Goal: Task Accomplishment & Management: Manage account settings

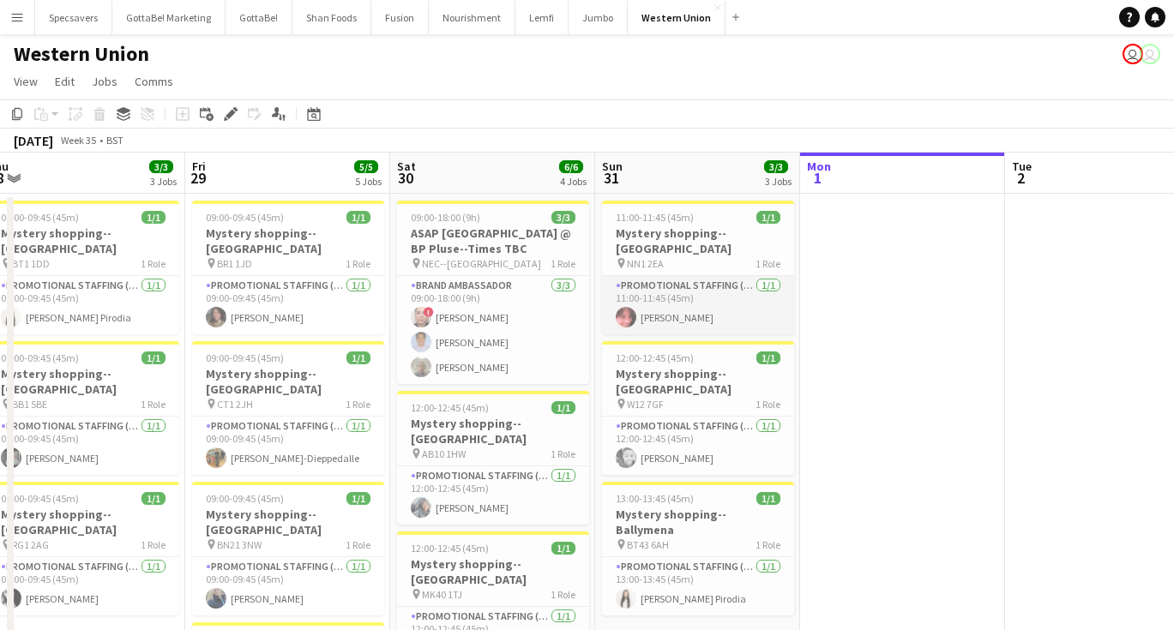
click at [716, 311] on app-card-role "Promotional Staffing (Mystery Shopper) [DATE] 11:00-11:45 (45m) [PERSON_NAME]" at bounding box center [698, 305] width 192 height 58
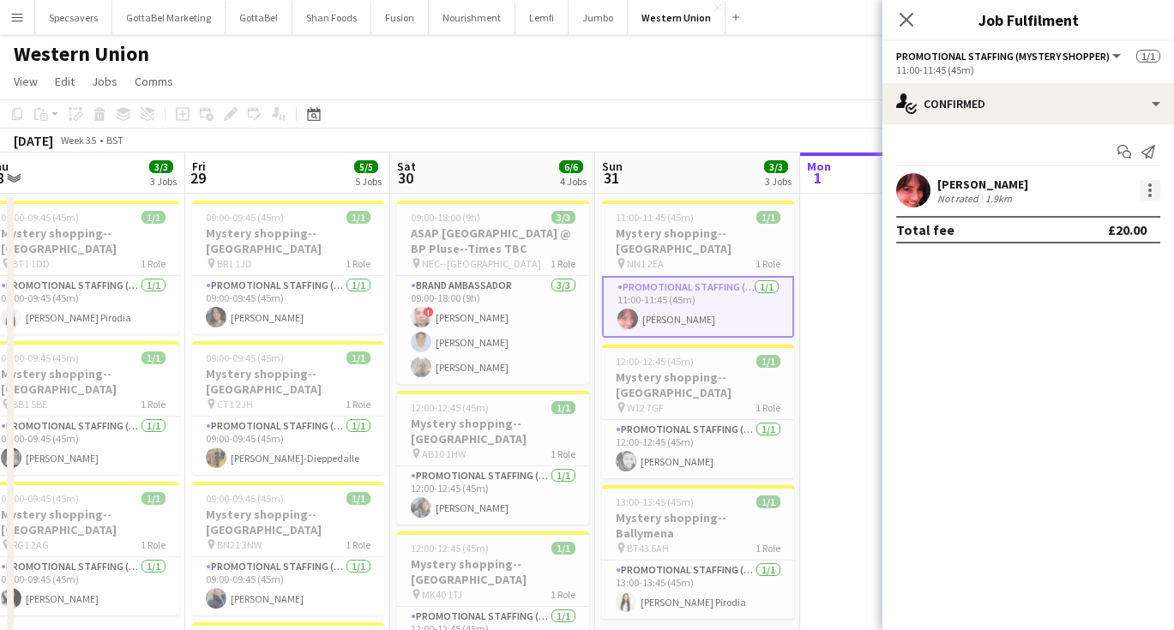
click at [1152, 189] on div at bounding box center [1149, 190] width 21 height 21
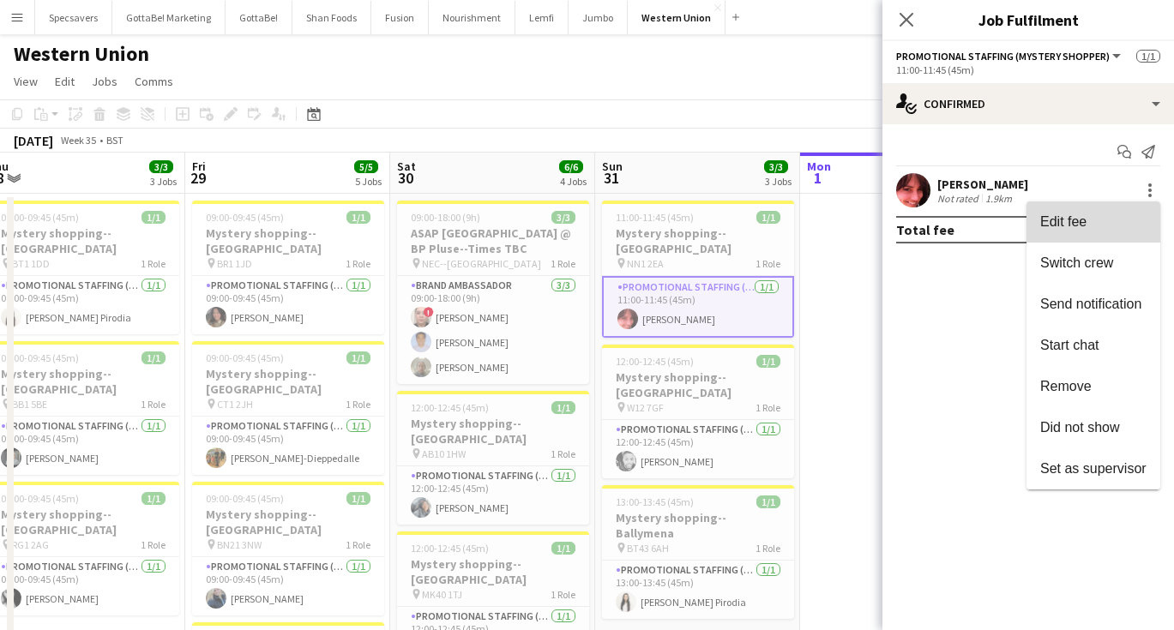
click at [1050, 237] on button "Edit fee" at bounding box center [1093, 221] width 134 height 41
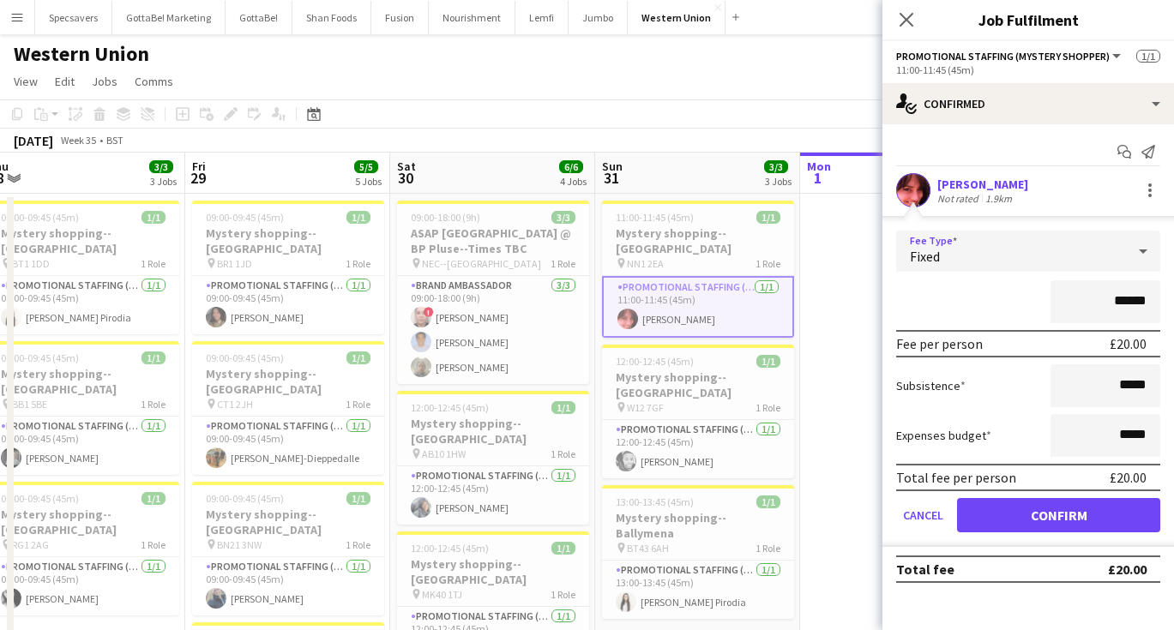
click at [1045, 248] on div "Fixed" at bounding box center [1011, 251] width 230 height 41
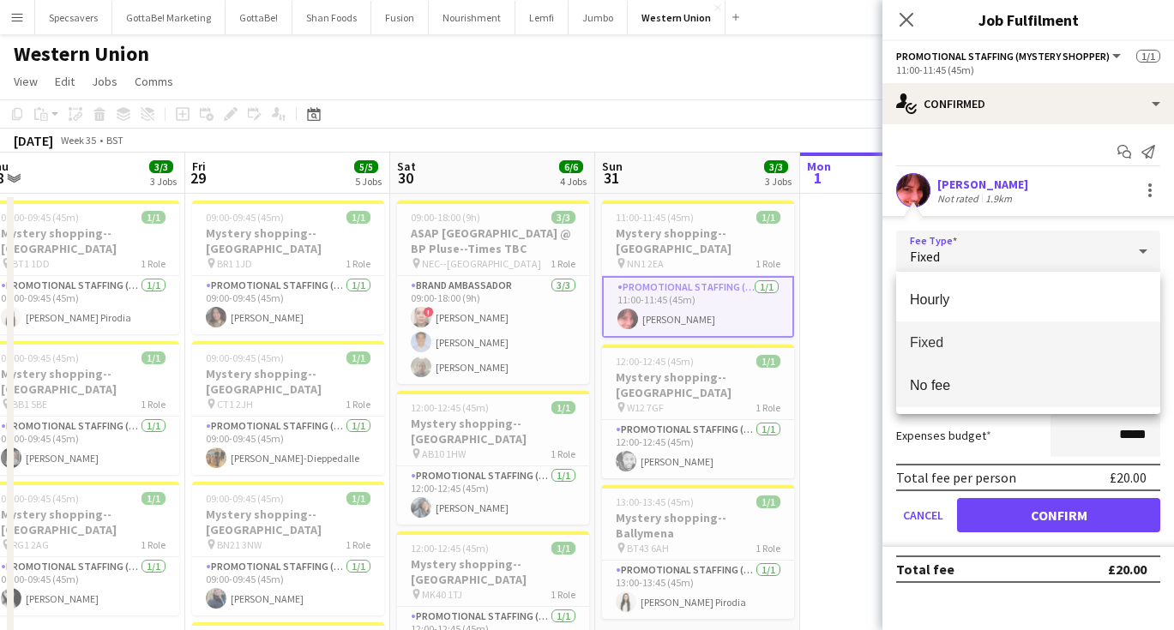
click at [952, 384] on span "No fee" at bounding box center [1028, 385] width 237 height 16
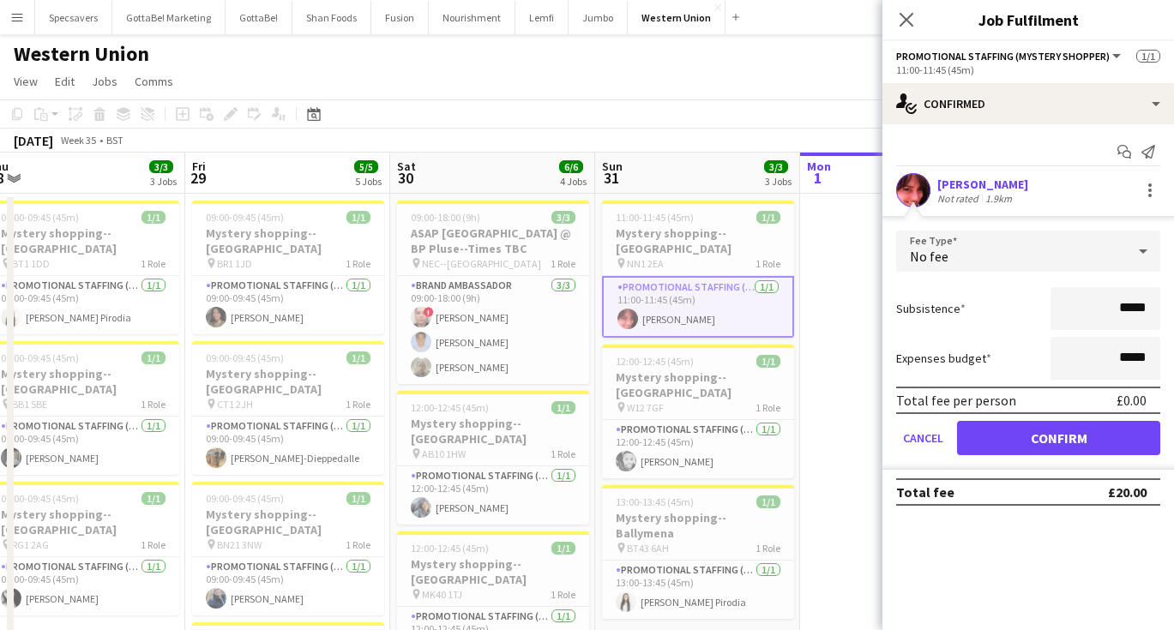
click at [1015, 445] on button "Confirm" at bounding box center [1058, 438] width 203 height 34
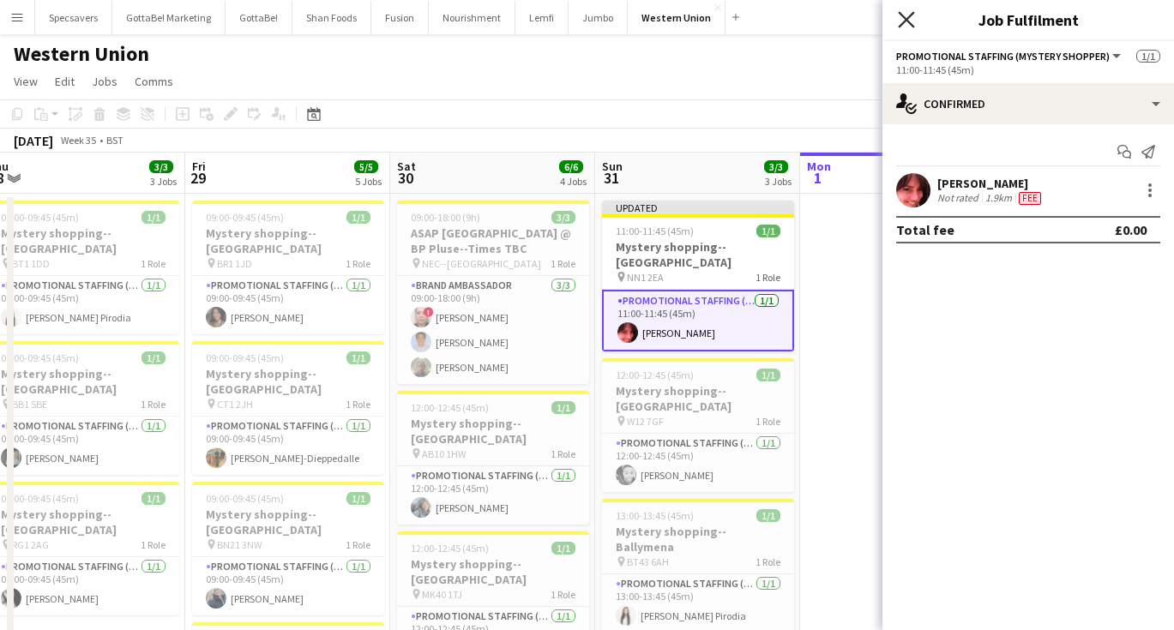
click at [906, 15] on icon "Close pop-in" at bounding box center [906, 19] width 16 height 16
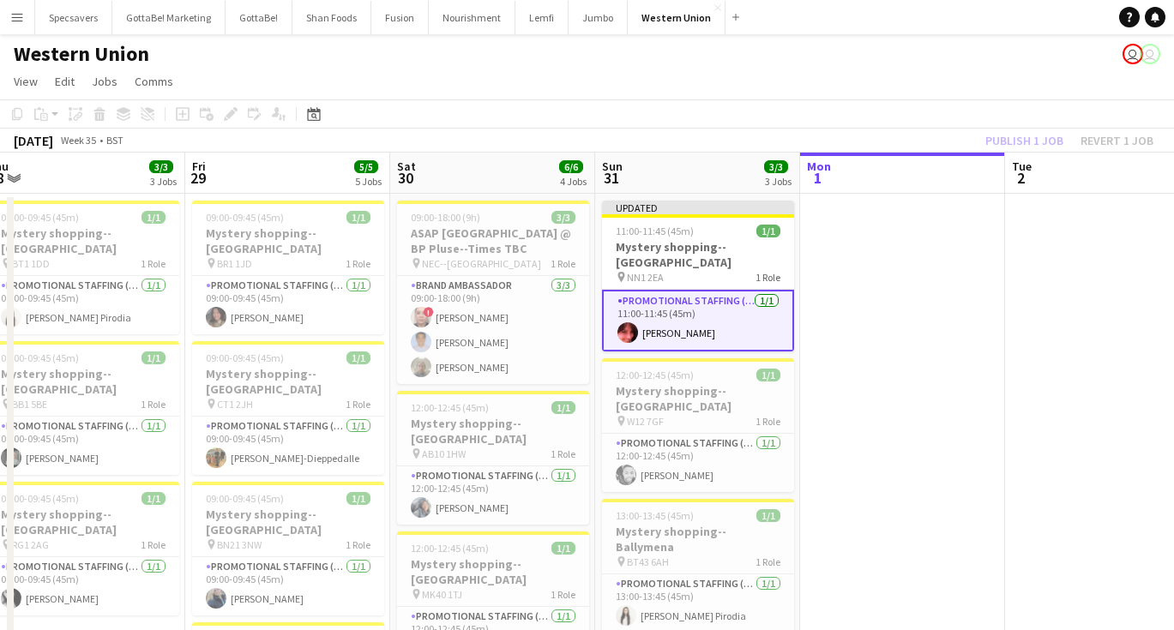
click at [896, 244] on app-date-cell at bounding box center [902, 566] width 205 height 744
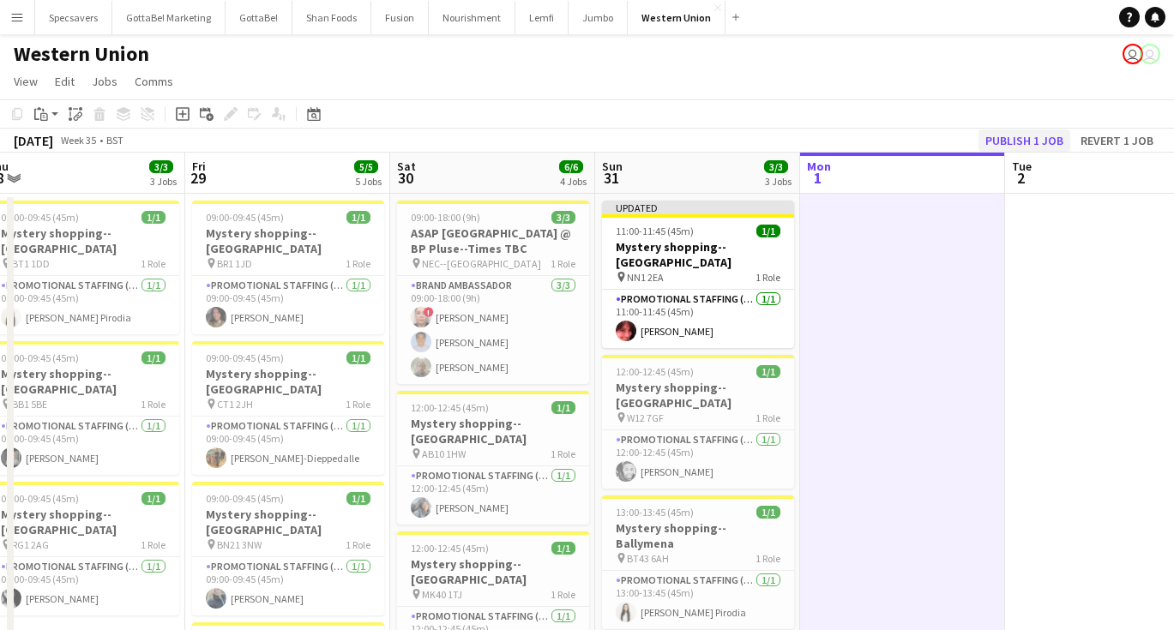
click at [1006, 144] on button "Publish 1 job" at bounding box center [1024, 140] width 92 height 22
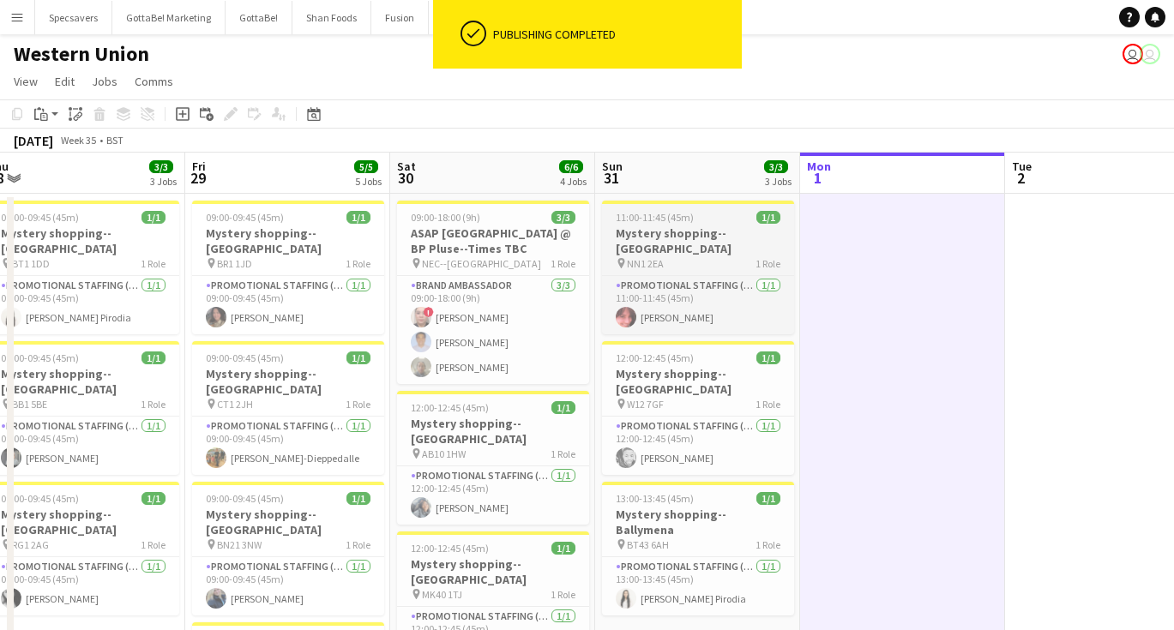
click at [670, 208] on app-job-card "11:00-11:45 (45m) 1/1 Mystery shopping--[GEOGRAPHIC_DATA] pin NN1 2EA 1 Role Pr…" at bounding box center [698, 268] width 192 height 134
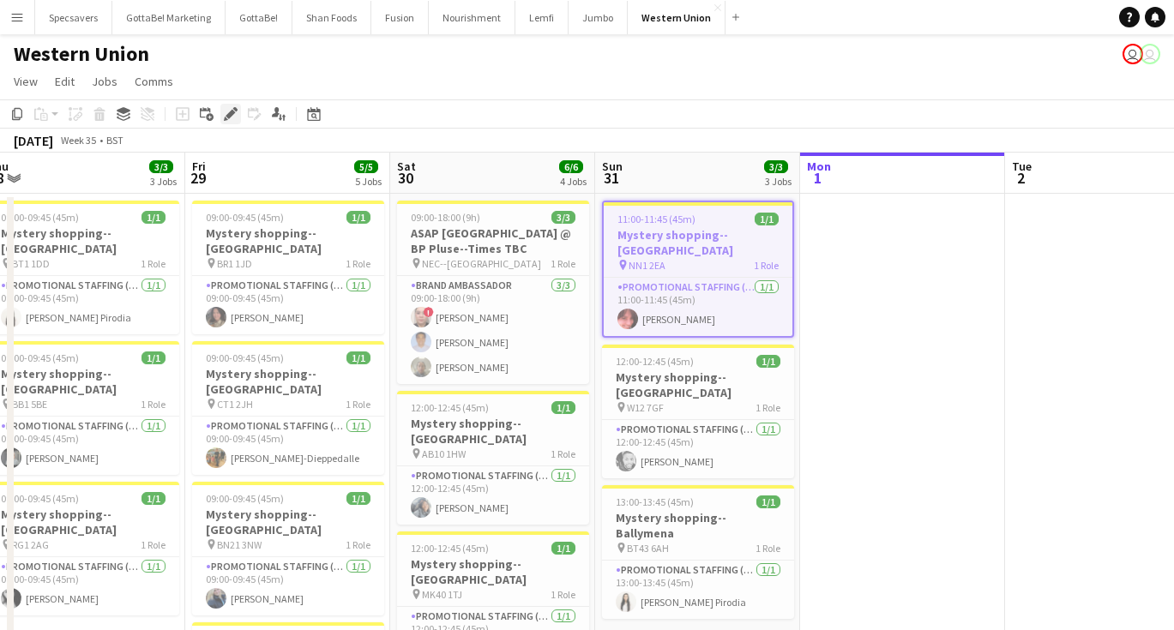
click at [233, 110] on icon "Edit" at bounding box center [231, 114] width 14 height 14
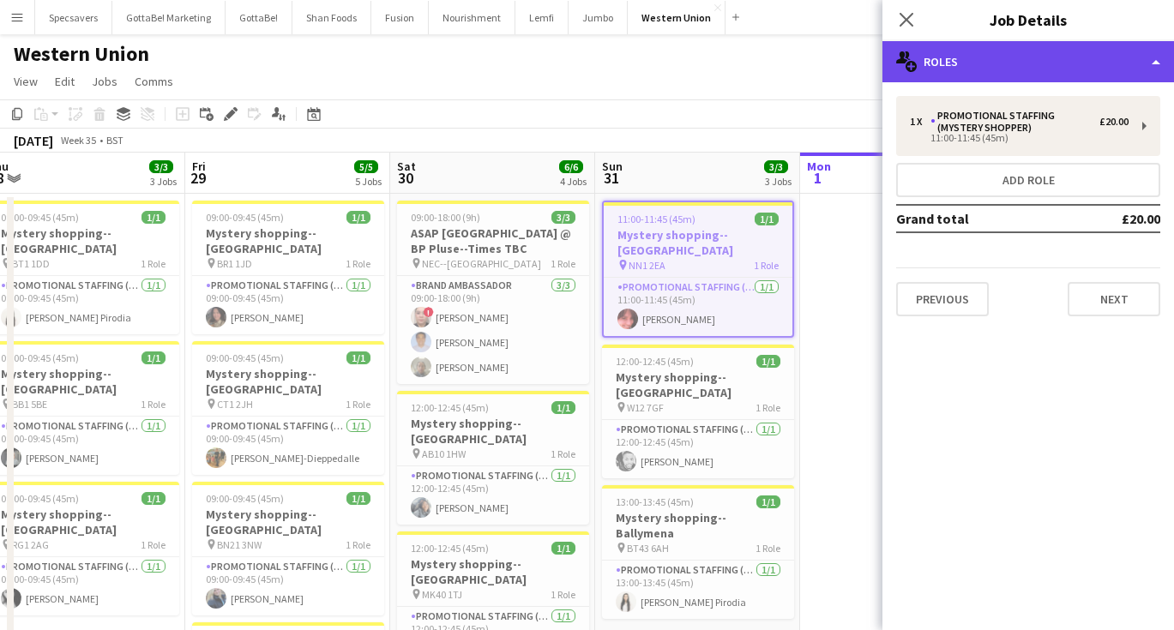
click at [1024, 71] on div "multiple-users-add Roles" at bounding box center [1027, 61] width 291 height 41
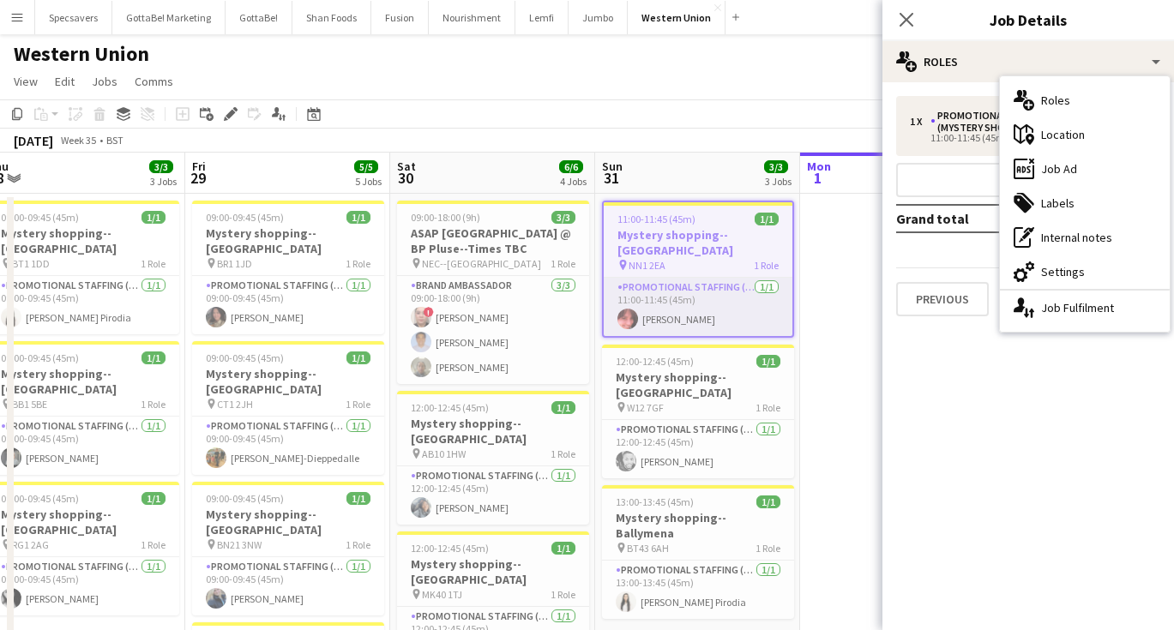
click at [707, 282] on app-card-role "Promotional Staffing (Mystery Shopper) [DATE] 11:00-11:45 (45m) [PERSON_NAME]" at bounding box center [698, 307] width 189 height 58
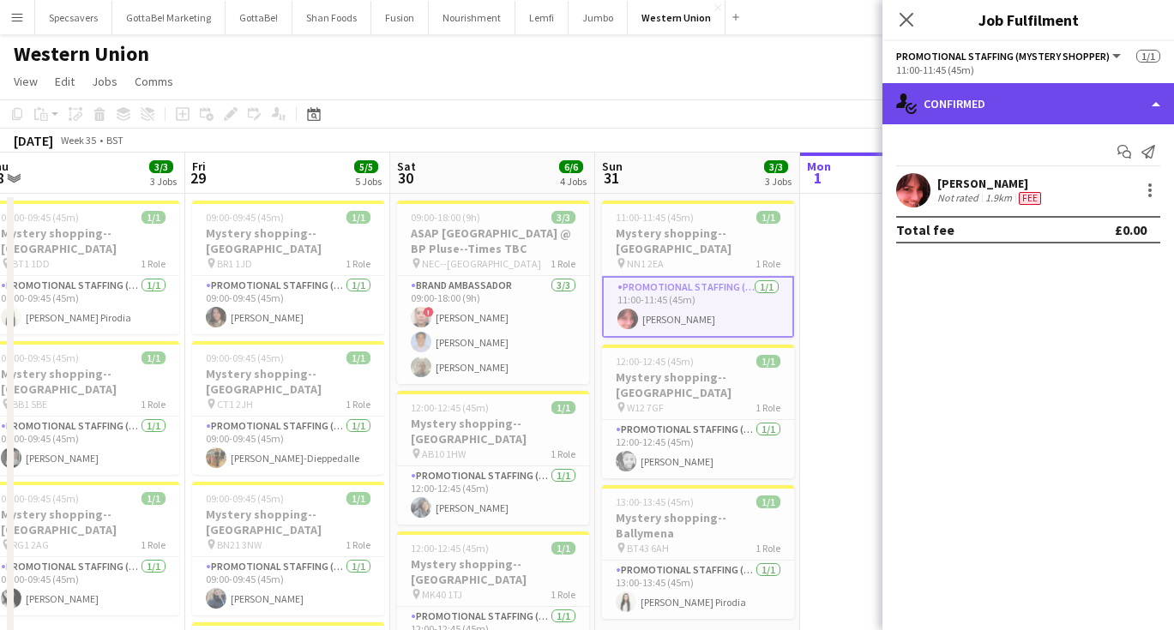
click at [1005, 93] on div "single-neutral-actions-check-2 Confirmed" at bounding box center [1027, 103] width 291 height 41
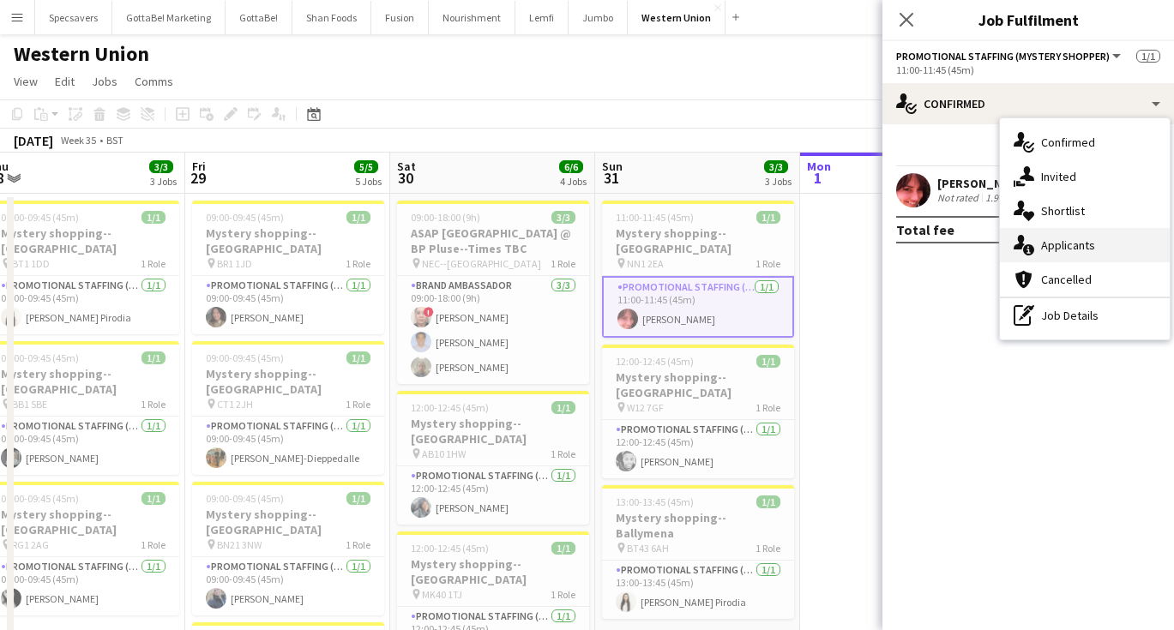
click at [1066, 237] on div "single-neutral-actions-information Applicants" at bounding box center [1085, 245] width 170 height 34
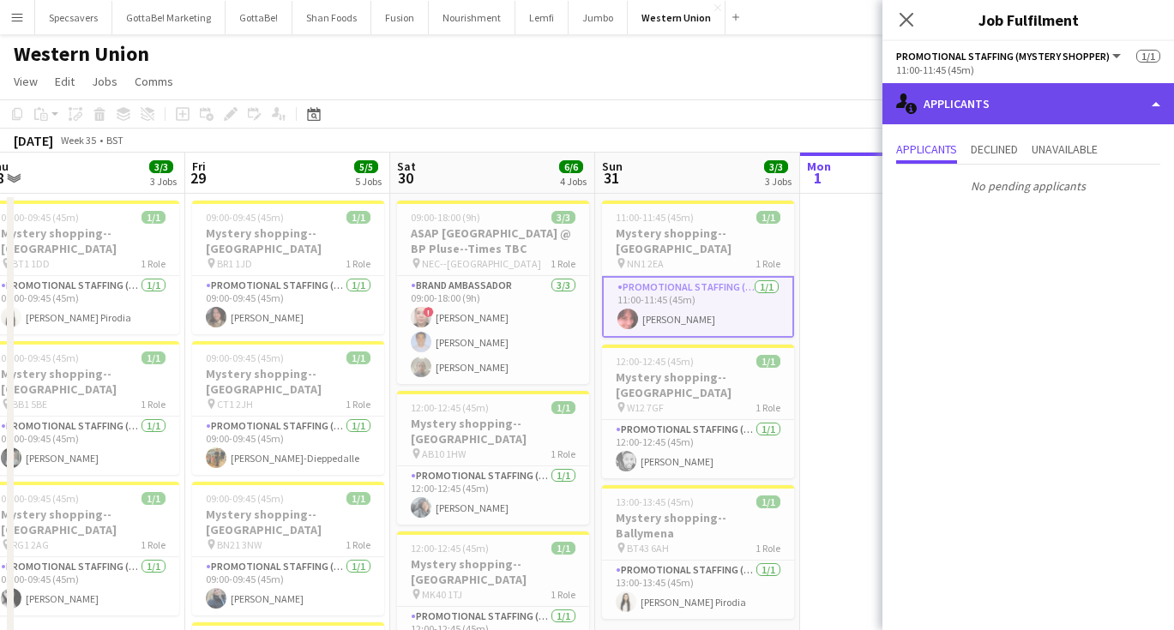
click at [1049, 103] on div "single-neutral-actions-information Applicants" at bounding box center [1027, 103] width 291 height 41
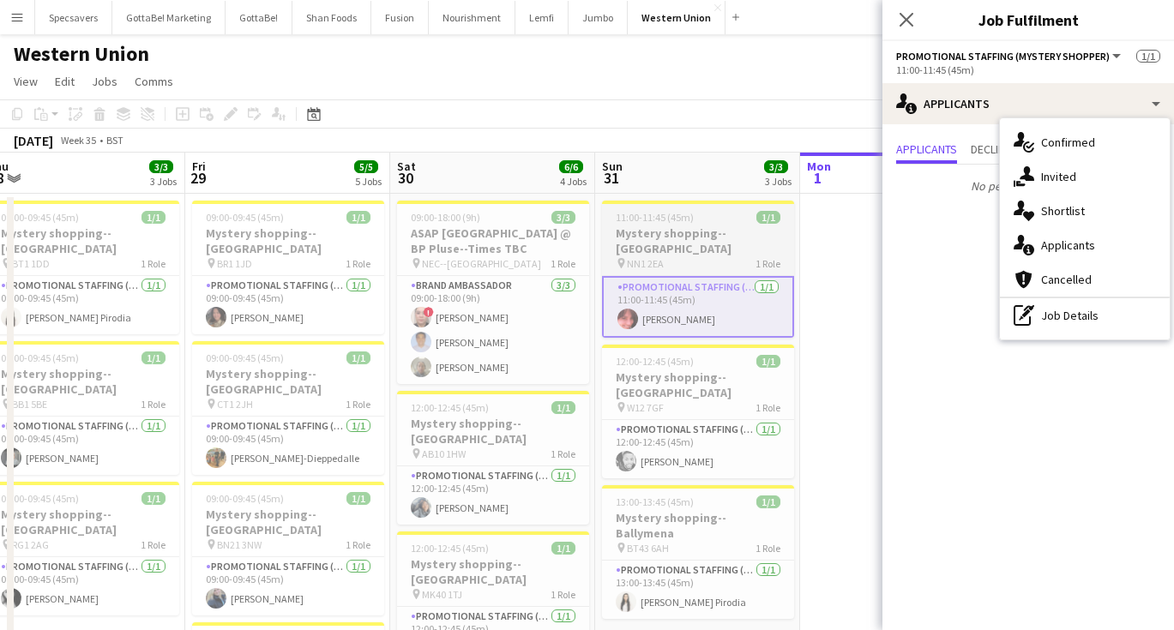
click at [724, 238] on h3 "Mystery shopping--[GEOGRAPHIC_DATA]" at bounding box center [698, 240] width 192 height 31
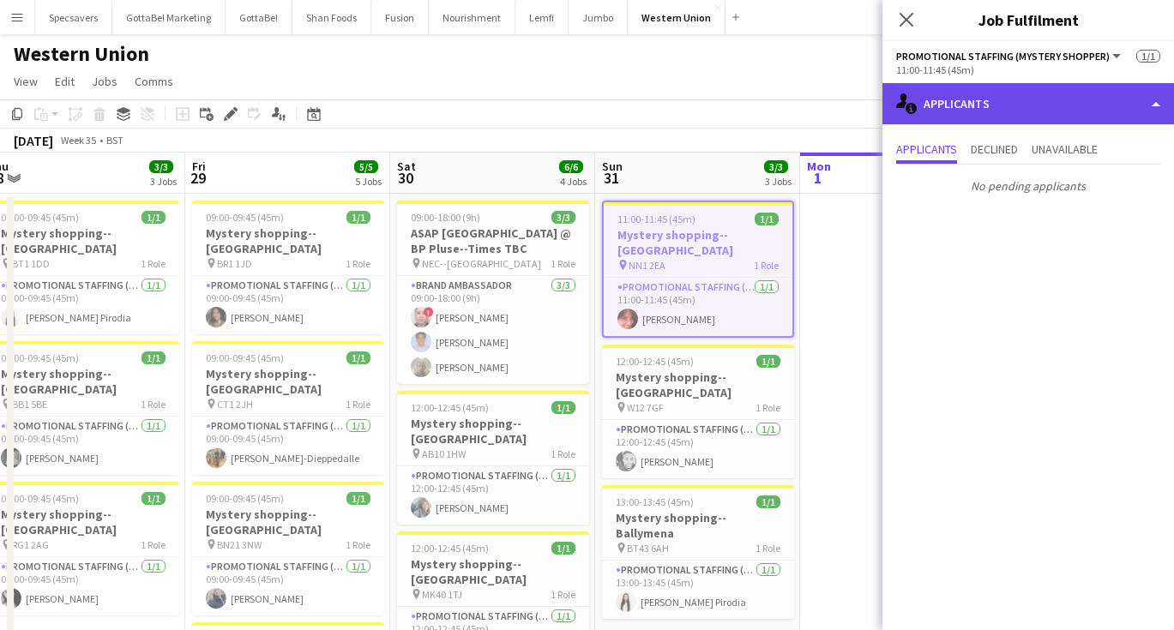
click at [1025, 99] on div "single-neutral-actions-information Applicants" at bounding box center [1027, 103] width 291 height 41
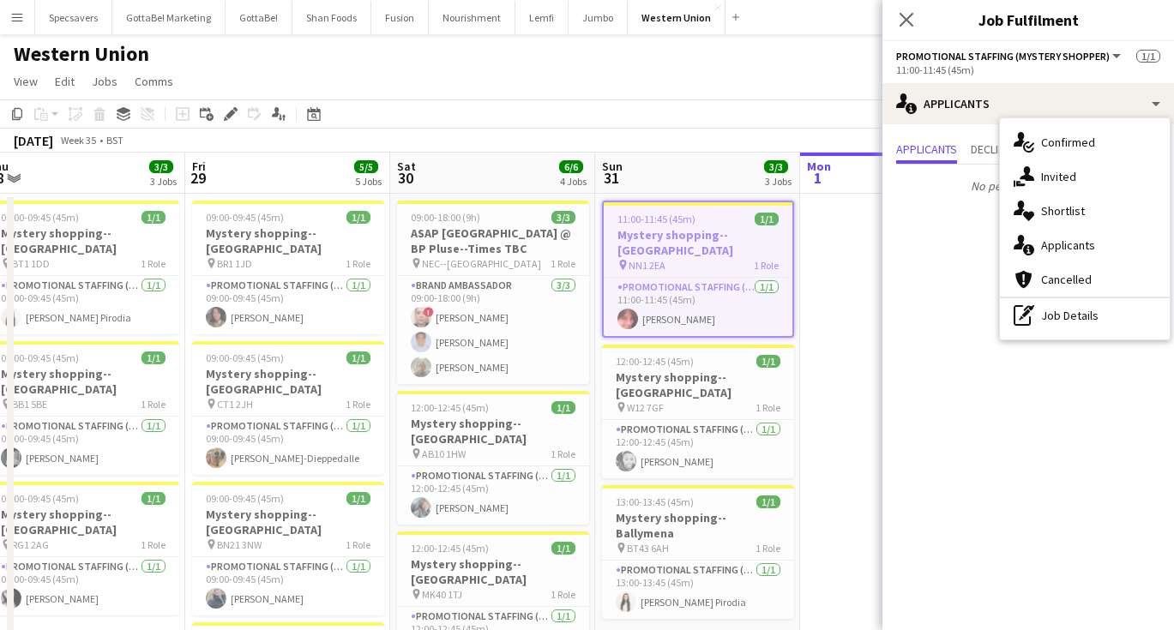
click at [850, 238] on app-date-cell at bounding box center [902, 566] width 205 height 744
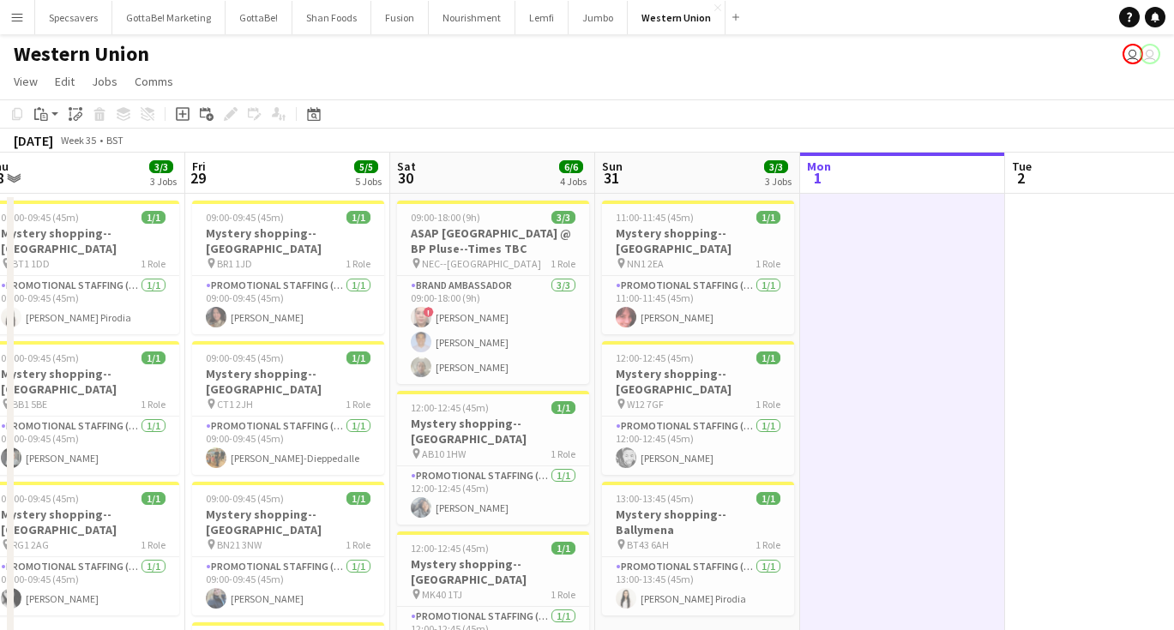
click at [16, 21] on app-icon "Menu" at bounding box center [17, 17] width 14 height 14
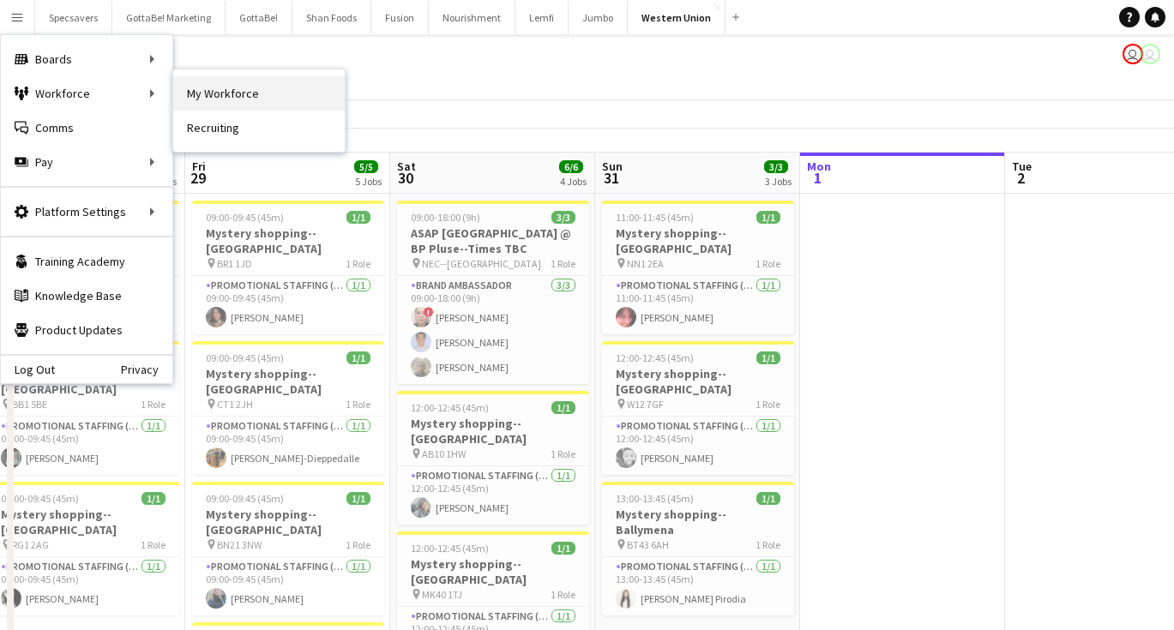
click at [222, 87] on link "My Workforce" at bounding box center [258, 93] width 171 height 34
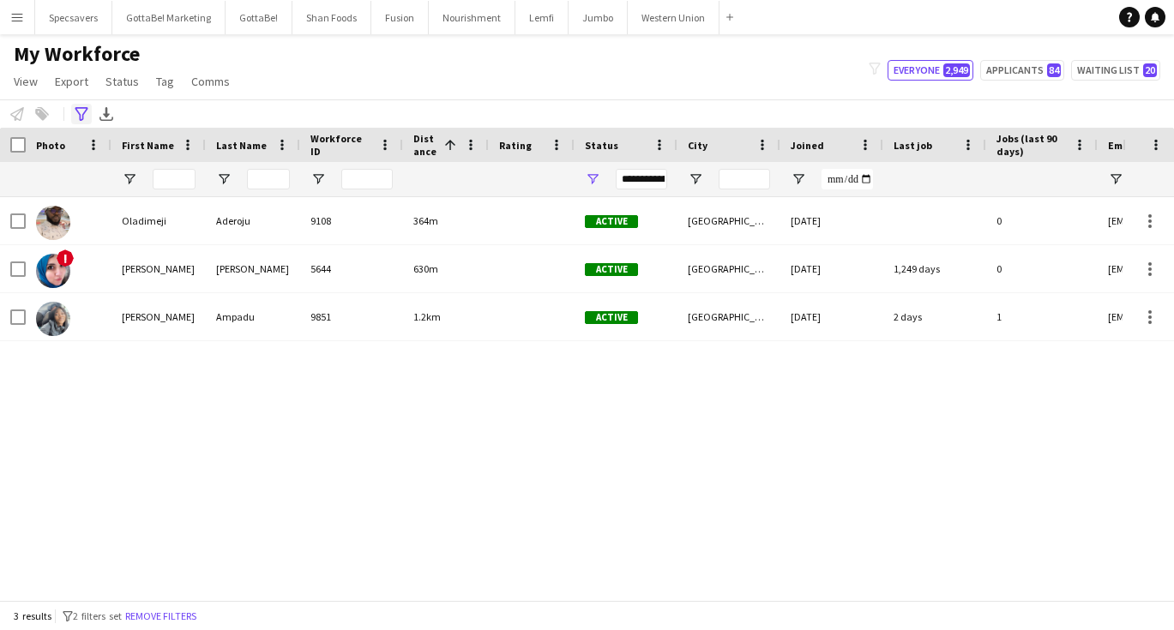
click at [79, 108] on icon at bounding box center [81, 114] width 13 height 14
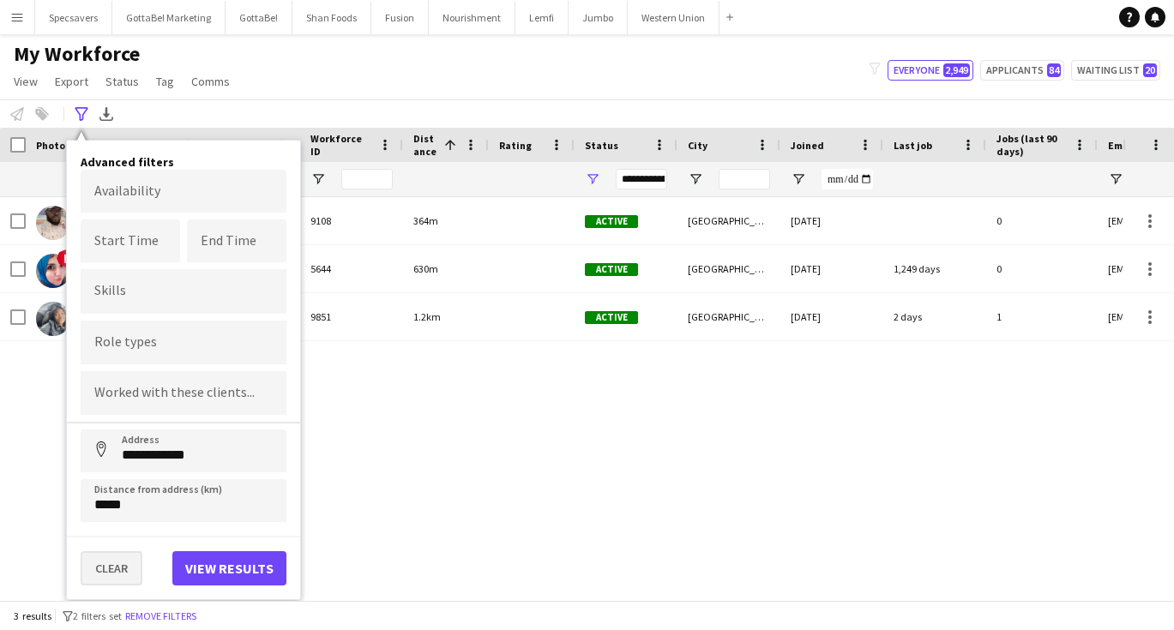
click at [105, 563] on button "Clear" at bounding box center [112, 568] width 62 height 34
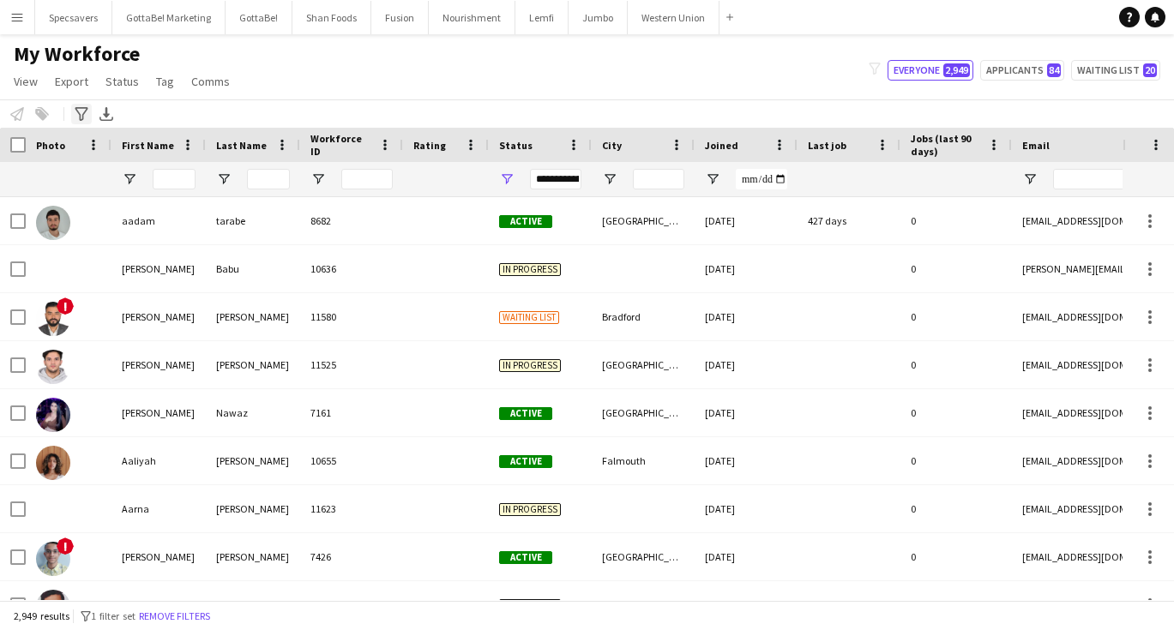
click at [86, 119] on icon "Advanced filters" at bounding box center [82, 114] width 14 height 14
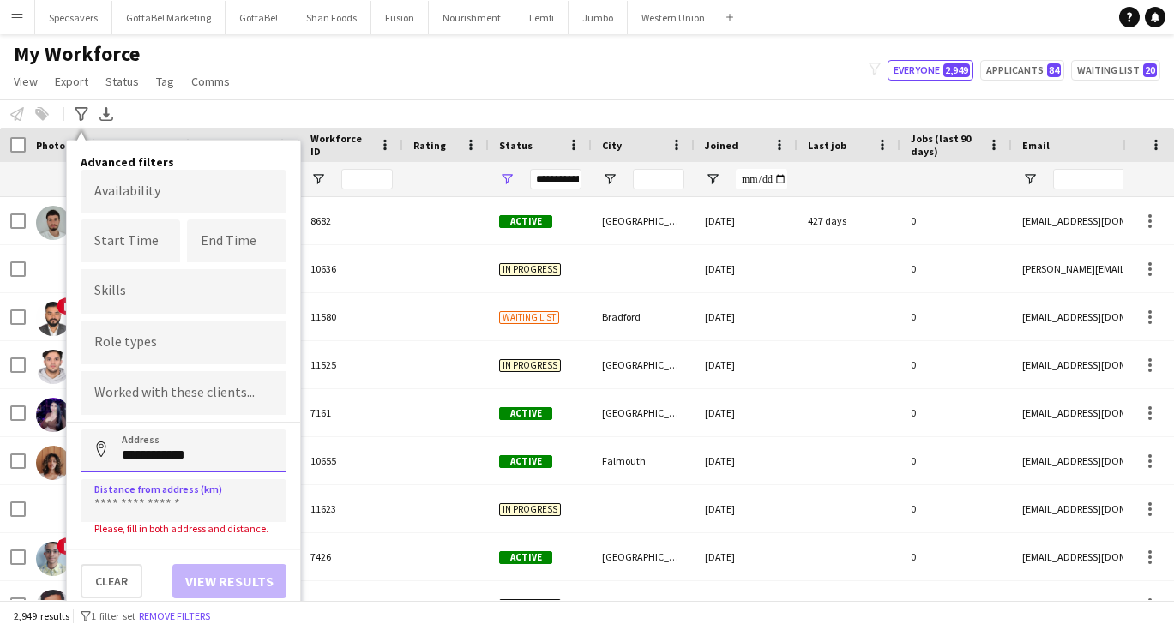
click at [202, 450] on input "**********" at bounding box center [184, 451] width 206 height 43
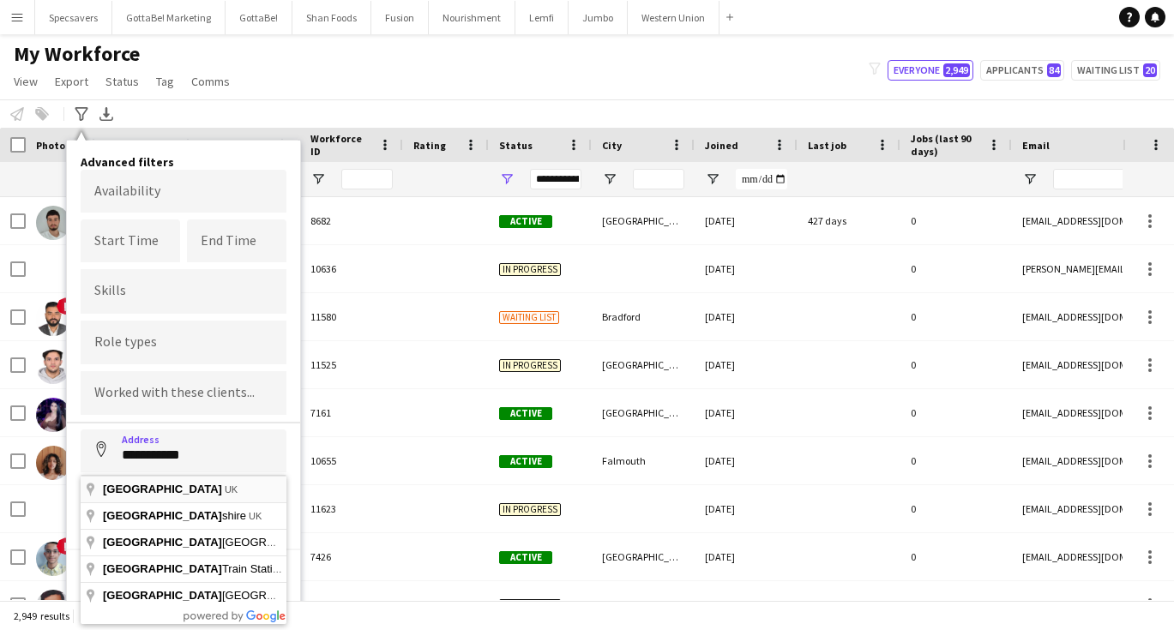
type input "**********"
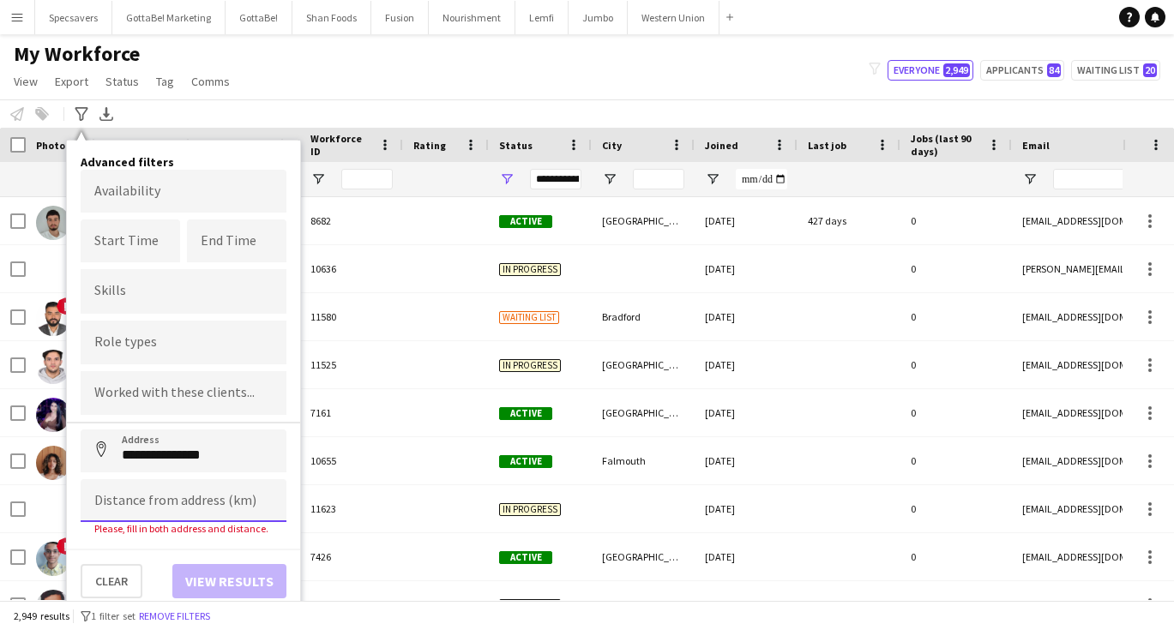
click at [170, 509] on input at bounding box center [184, 500] width 206 height 43
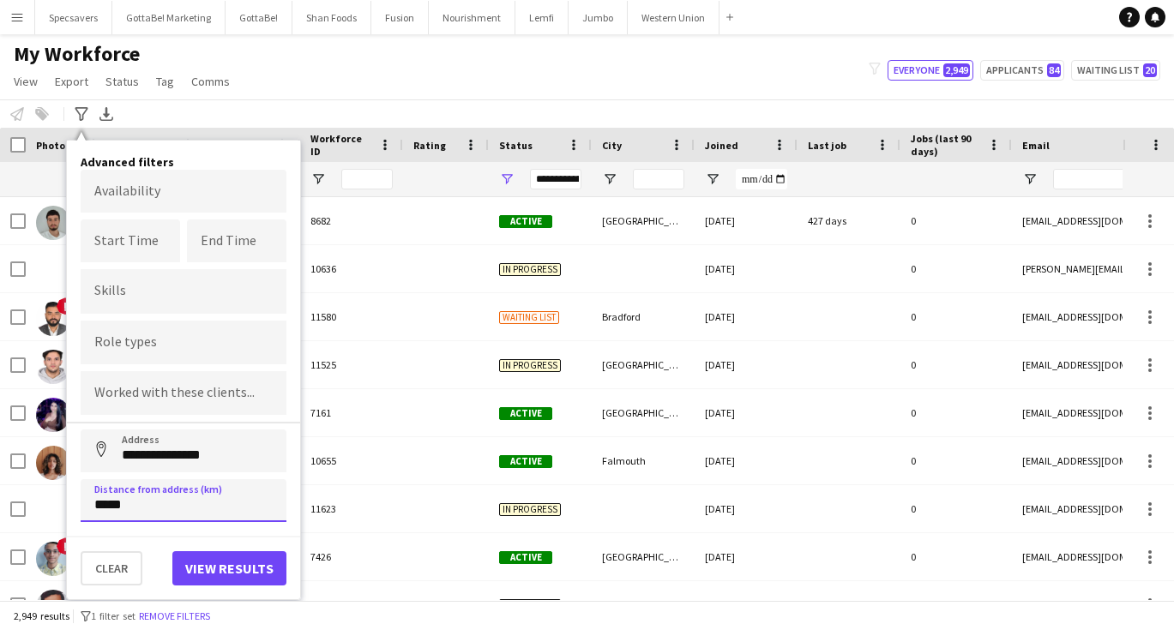
type input "*****"
click at [196, 560] on button "View results" at bounding box center [229, 568] width 114 height 34
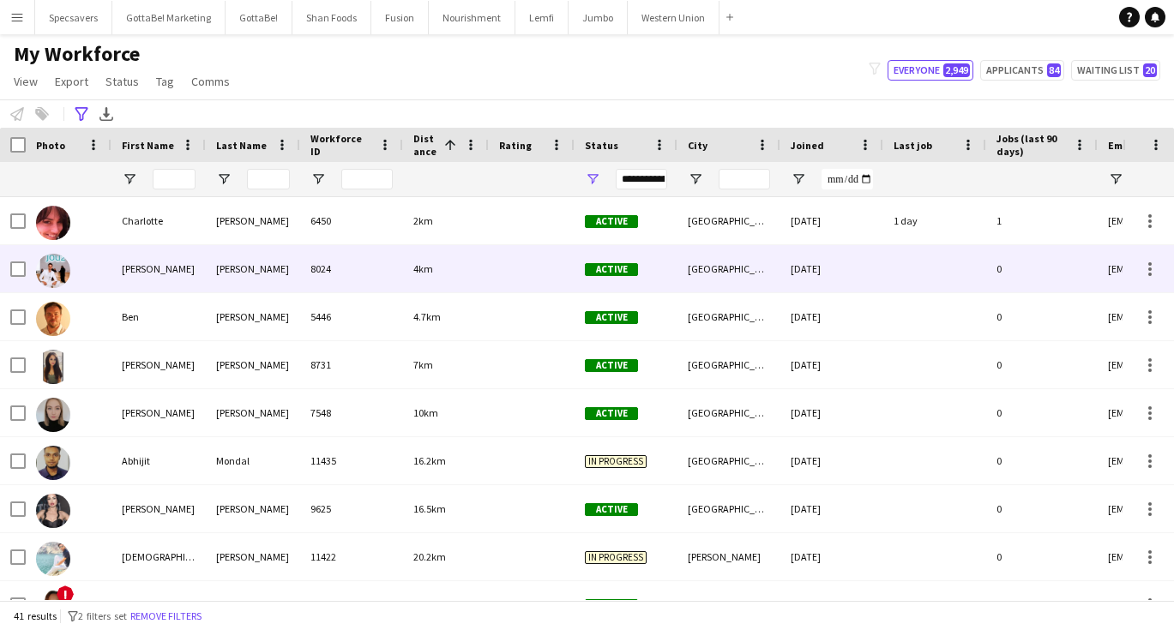
click at [217, 272] on div "[PERSON_NAME]" at bounding box center [253, 268] width 94 height 47
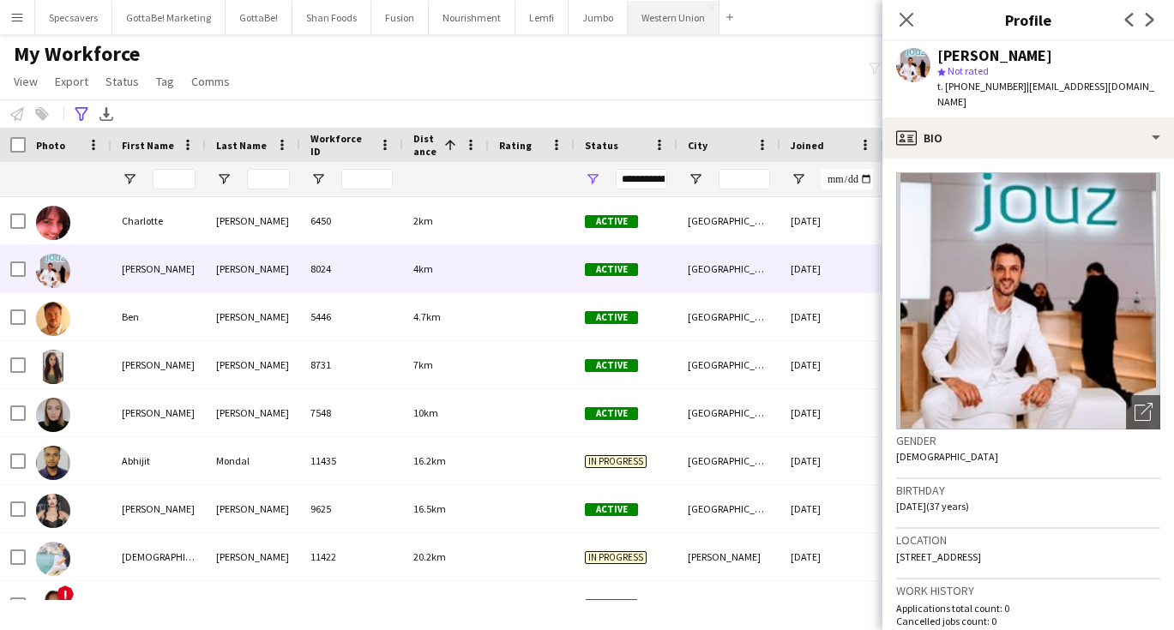
click at [658, 23] on button "Western Union Close" at bounding box center [674, 17] width 92 height 33
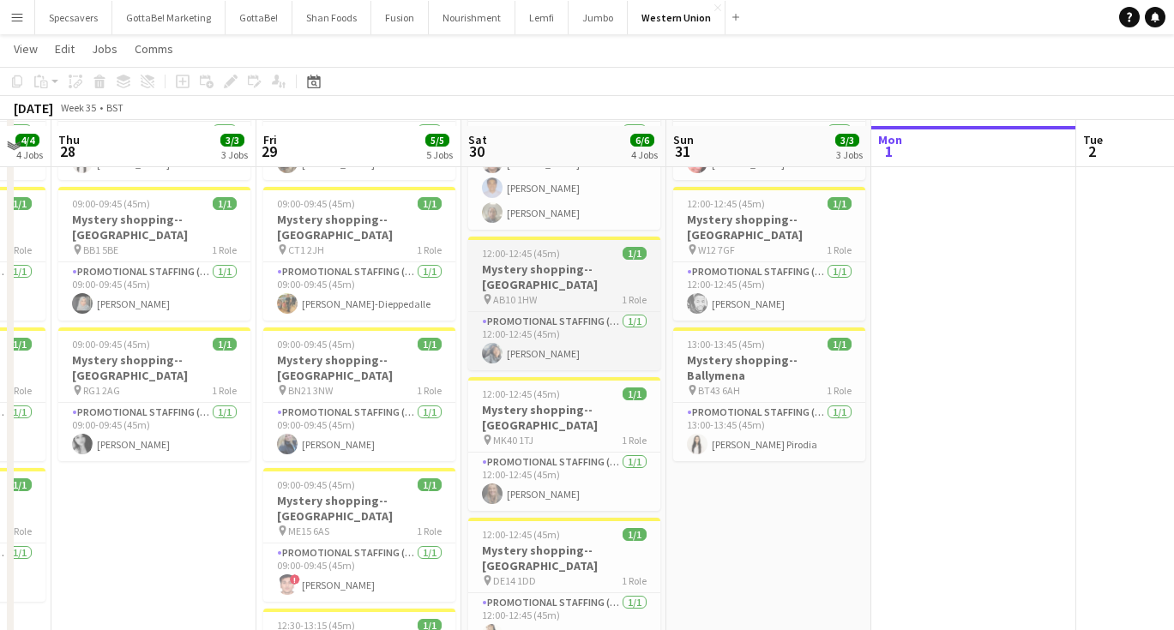
scroll to position [147, 0]
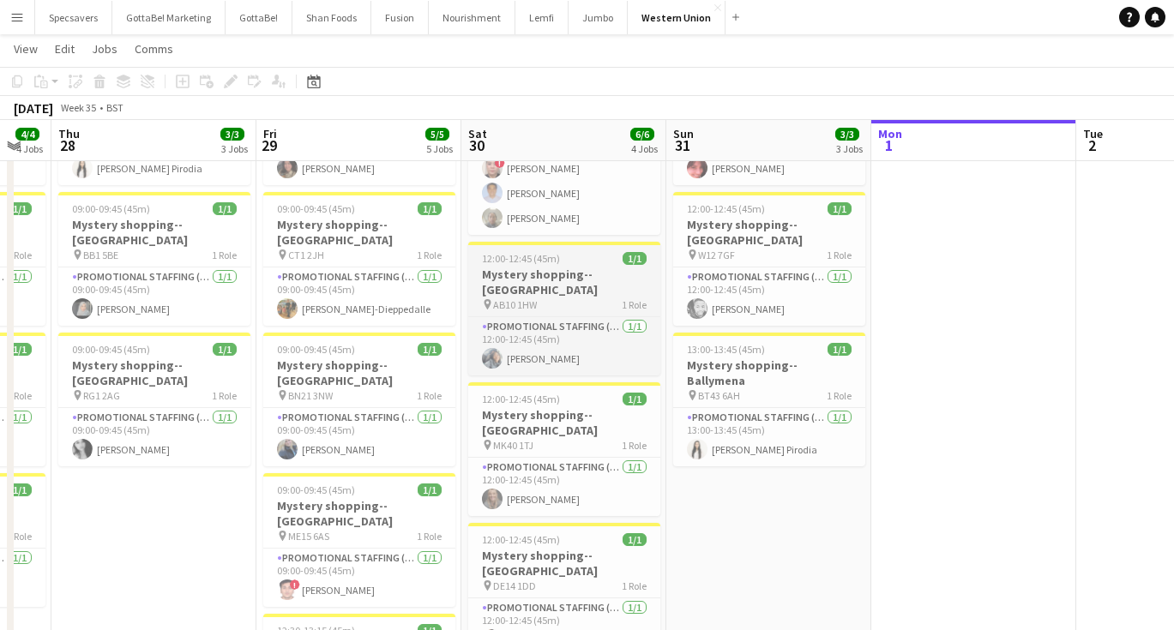
click at [506, 267] on h3 "Mystery shopping--[GEOGRAPHIC_DATA]" at bounding box center [564, 282] width 192 height 31
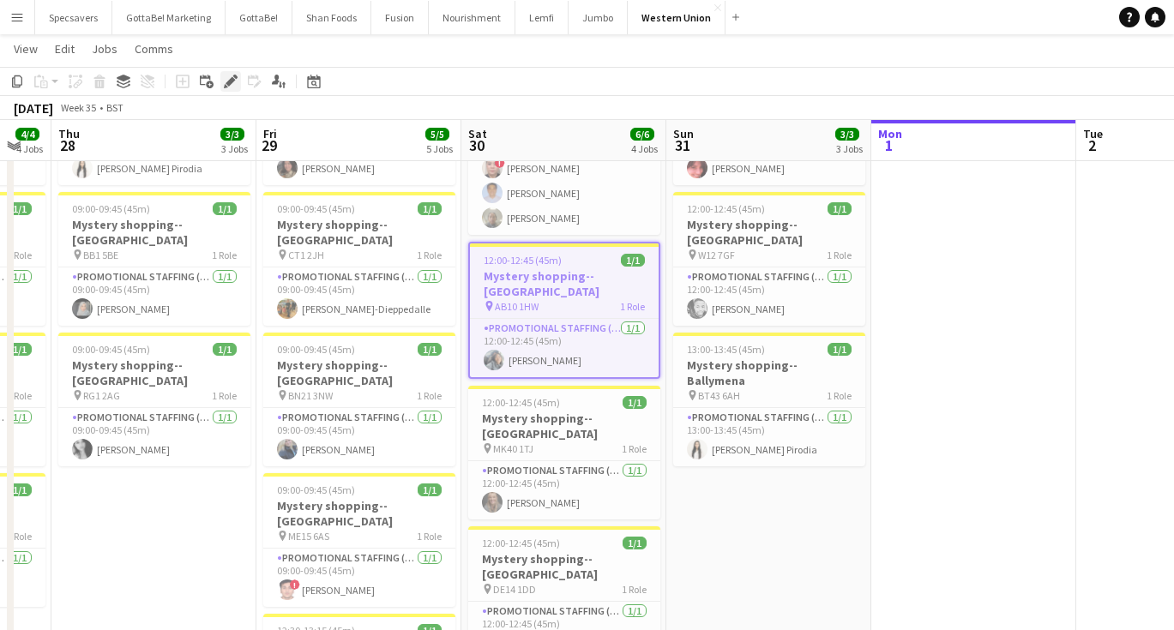
click at [233, 83] on icon "Edit" at bounding box center [231, 82] width 14 height 14
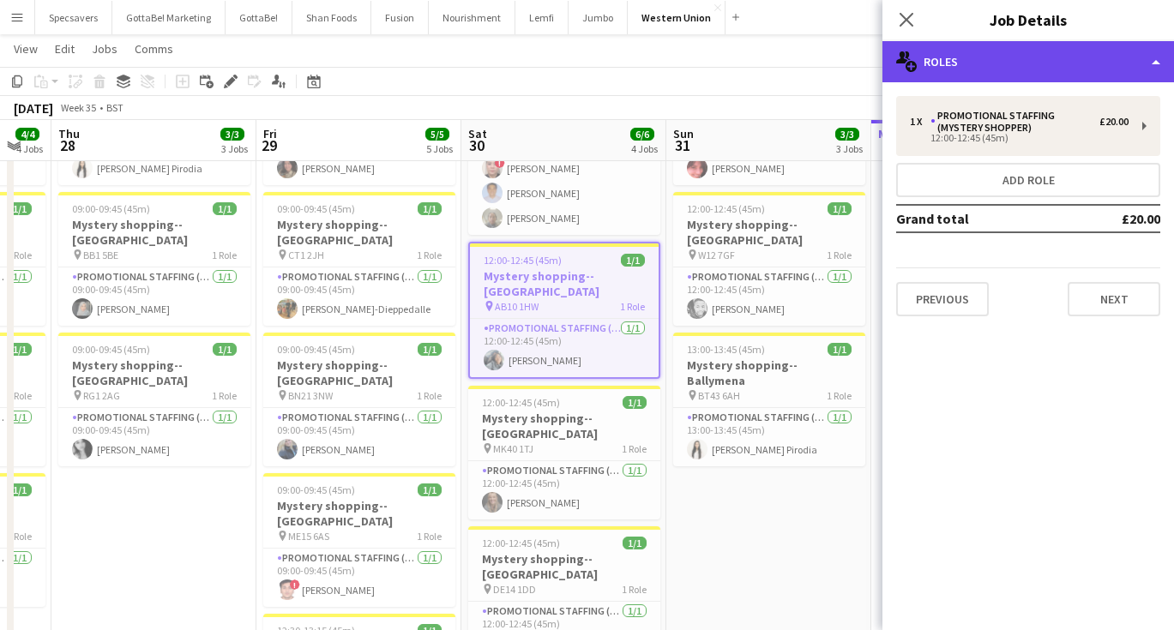
click at [1021, 78] on div "multiple-users-add Roles" at bounding box center [1027, 61] width 291 height 41
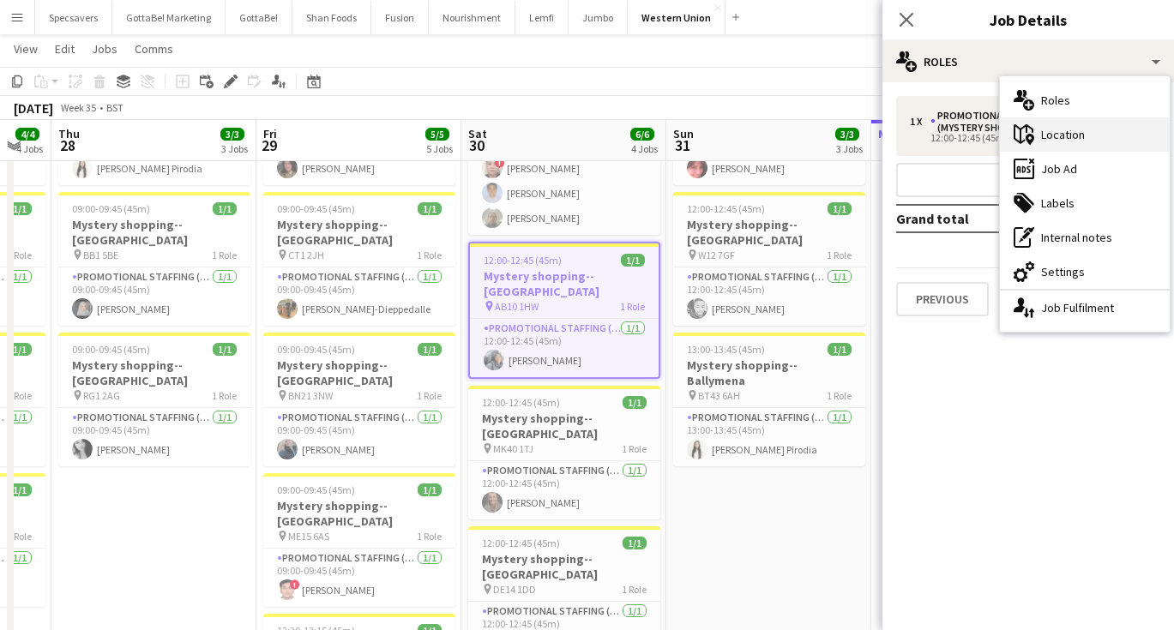
click at [1050, 131] on div "maps-pin-1 Location" at bounding box center [1085, 134] width 170 height 34
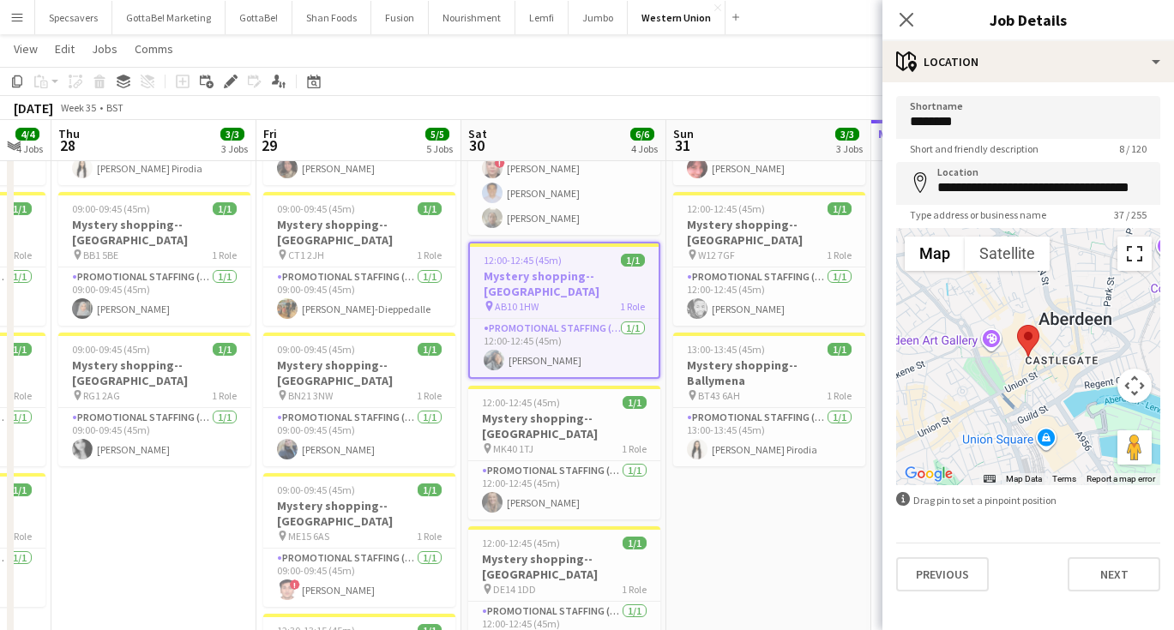
click at [1139, 253] on button "Toggle fullscreen view" at bounding box center [1134, 254] width 34 height 34
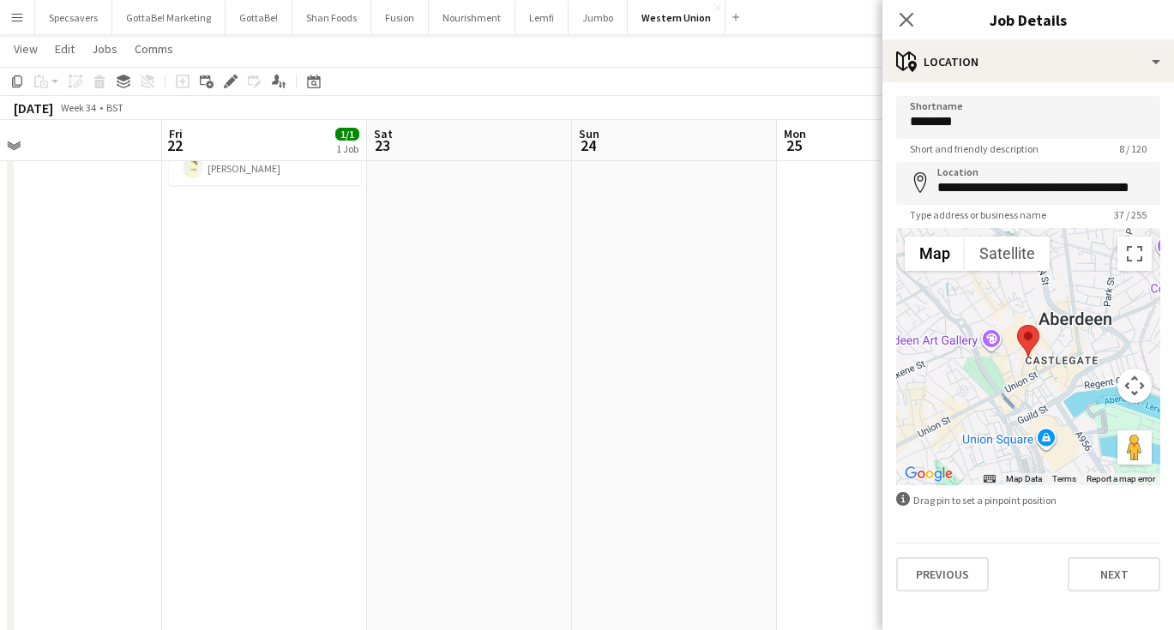
scroll to position [0, 455]
click at [85, 16] on button "Specsavers Close" at bounding box center [73, 17] width 77 height 33
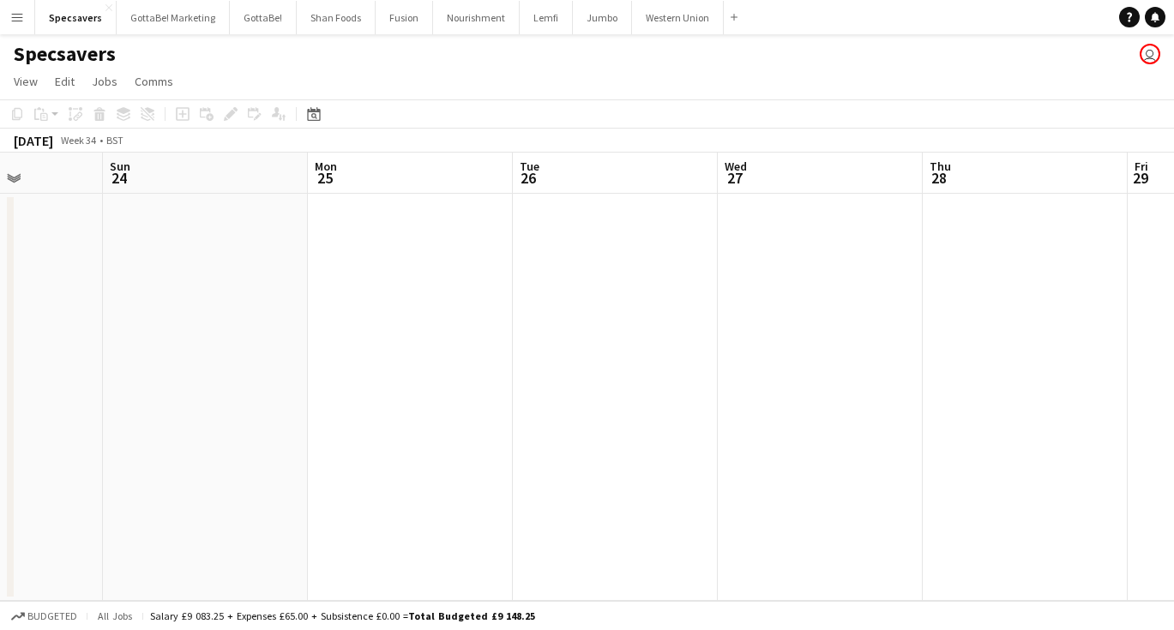
scroll to position [0, 538]
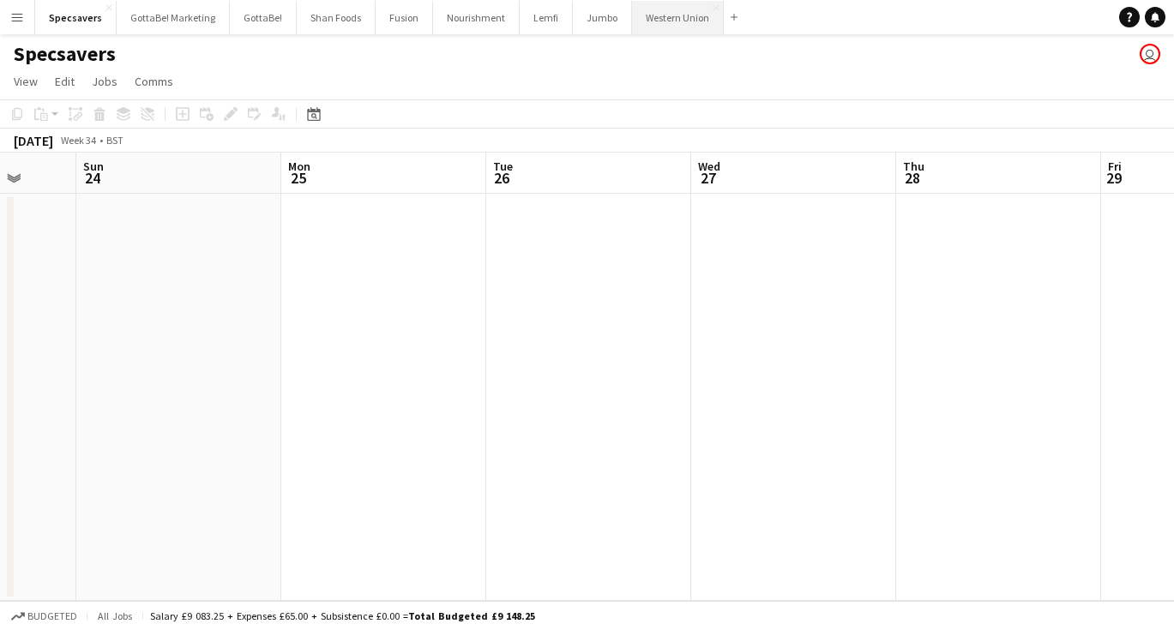
click at [652, 12] on button "Western Union Close" at bounding box center [678, 17] width 92 height 33
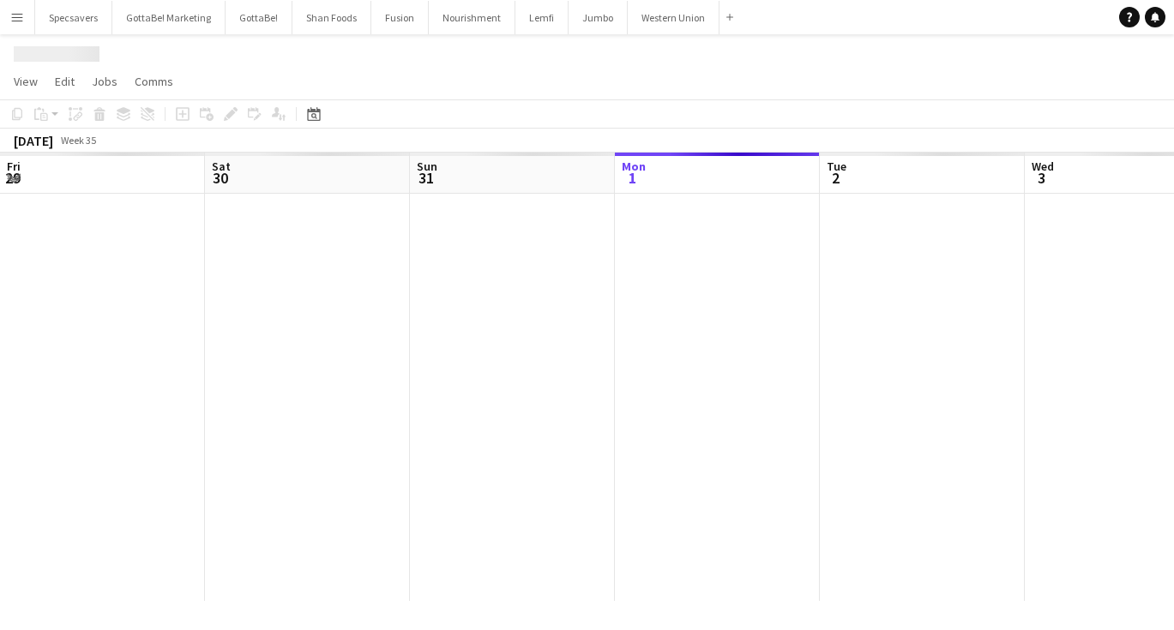
scroll to position [0, 410]
